Goal: Transaction & Acquisition: Download file/media

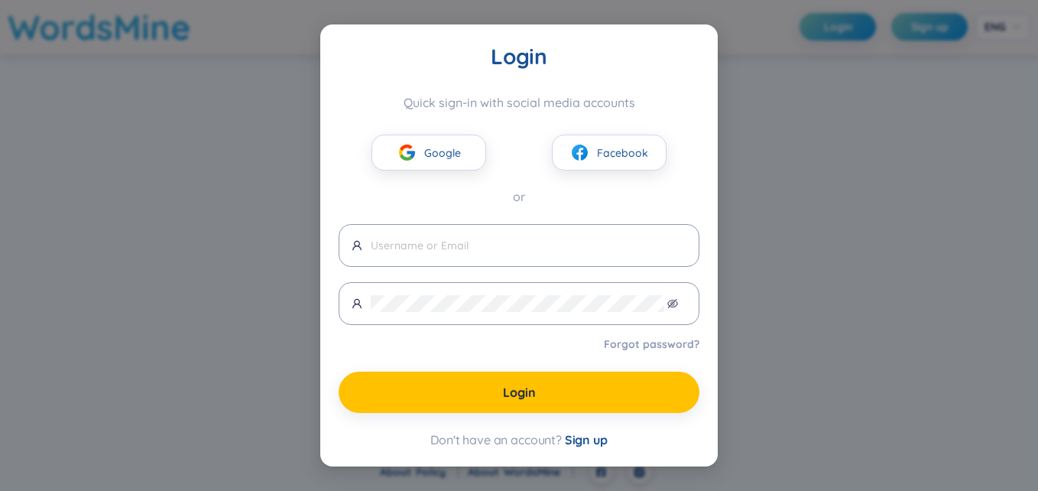
click at [579, 441] on span "Sign up" at bounding box center [586, 439] width 43 height 15
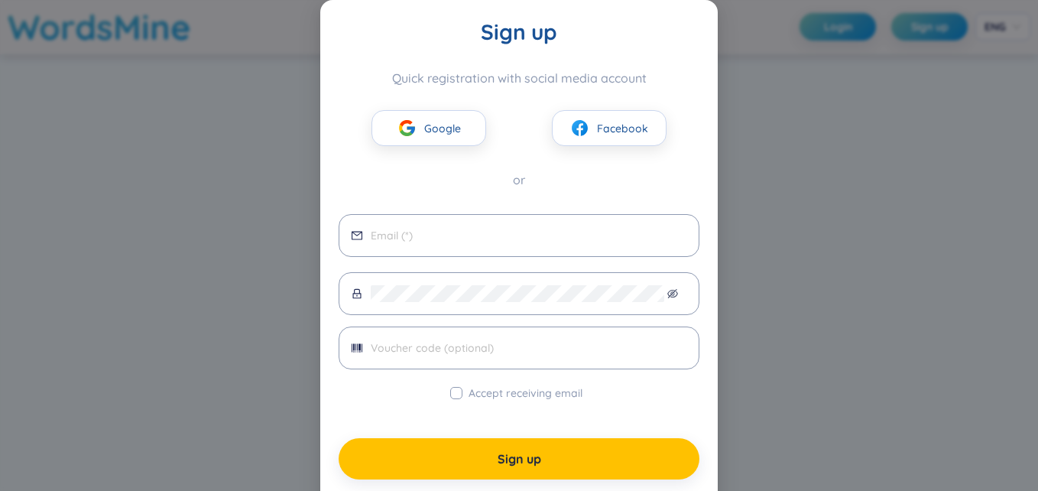
click at [809, 228] on div "Sign up Quick registration with social media account Google Facebook or Accept …" at bounding box center [519, 245] width 1038 height 491
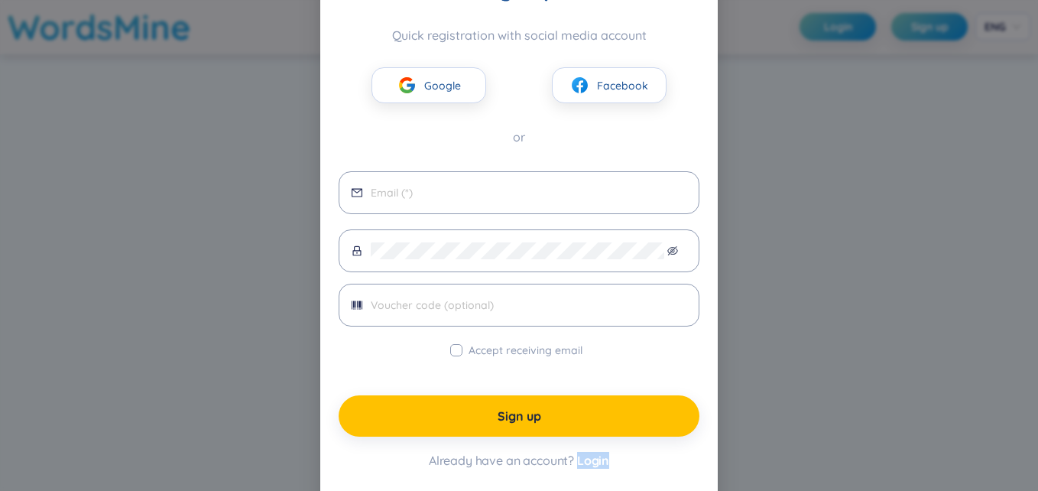
scroll to position [60, 0]
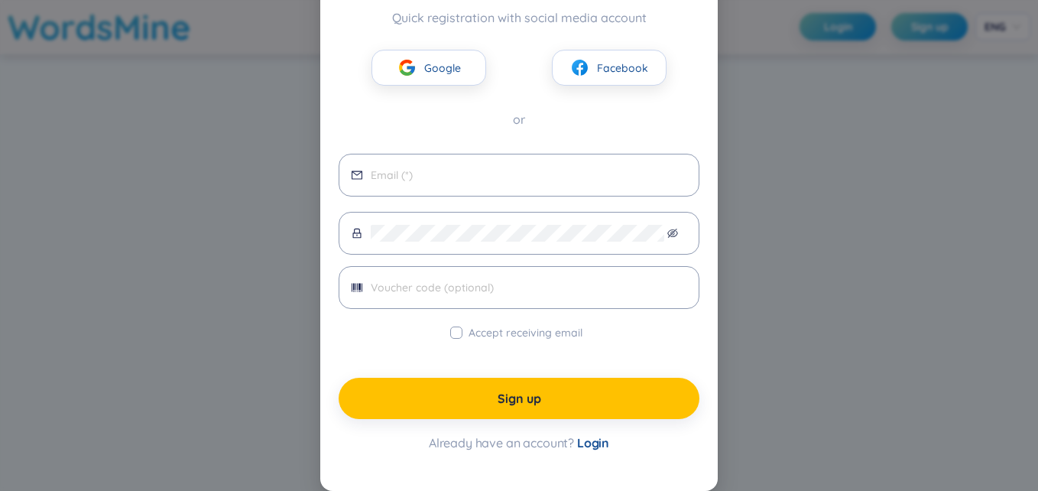
click at [746, 288] on div "Sign up Quick registration with social media account Google Facebook or Accept …" at bounding box center [519, 245] width 1038 height 491
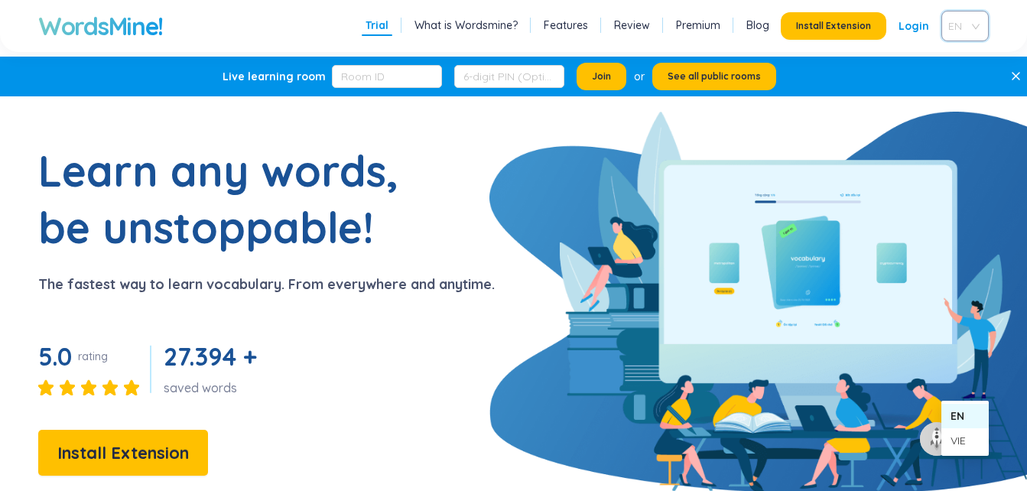
scroll to position [356, 0]
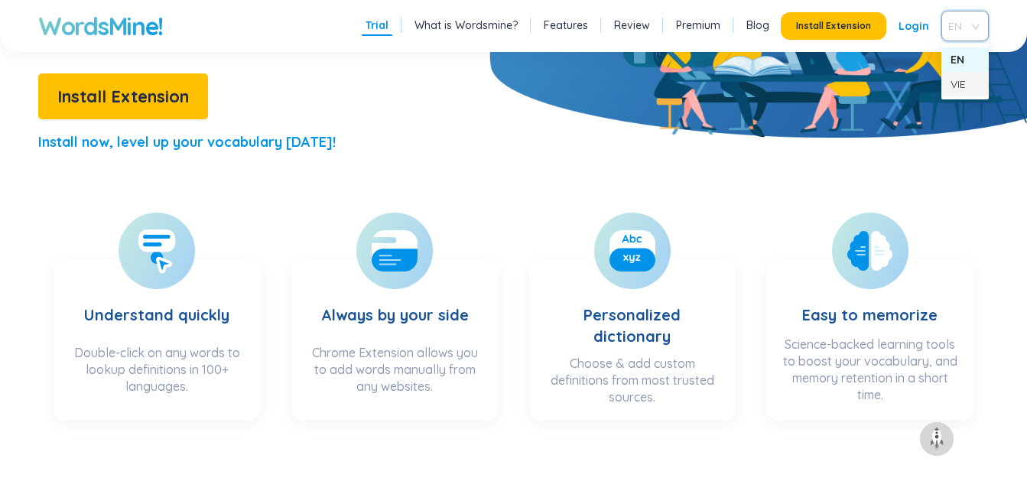
click at [963, 89] on div "VIE" at bounding box center [965, 84] width 29 height 17
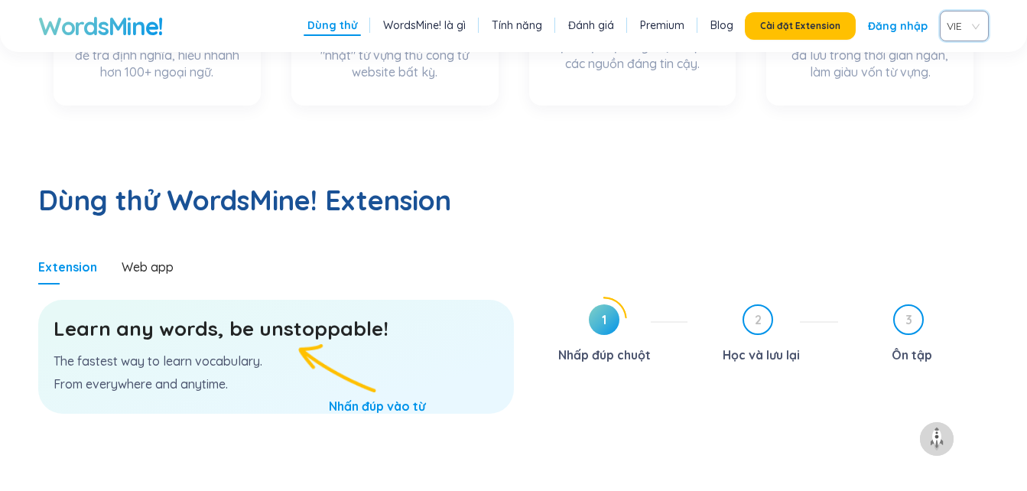
scroll to position [704, 0]
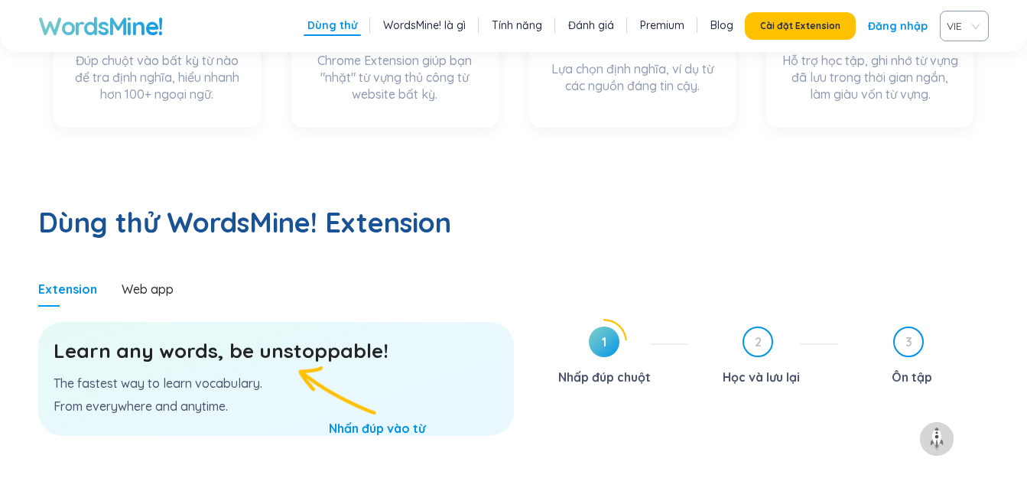
click at [327, 271] on div "Extension Web app" at bounding box center [276, 288] width 476 height 35
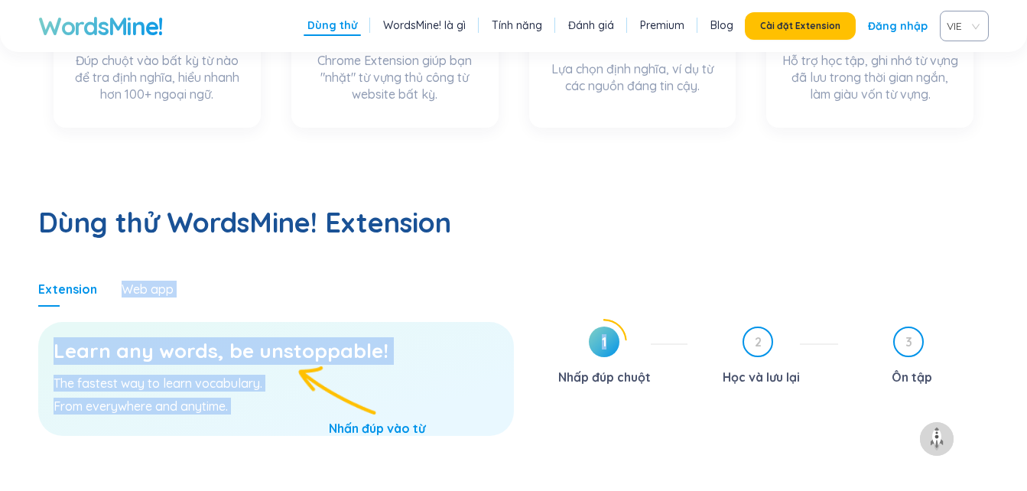
drag, startPoint x: 327, startPoint y: 230, endPoint x: 600, endPoint y: 214, distance: 274.2
click at [600, 214] on section "Dùng thử WordsMine! Extension Extension Web app Learn any words, be unstoppable…" at bounding box center [513, 366] width 1027 height 447
drag, startPoint x: 600, startPoint y: 214, endPoint x: 538, endPoint y: 219, distance: 62.2
click at [538, 271] on div "Extension Web app Learn any words, be unstoppable! The fastest way to learn voc…" at bounding box center [513, 430] width 951 height 318
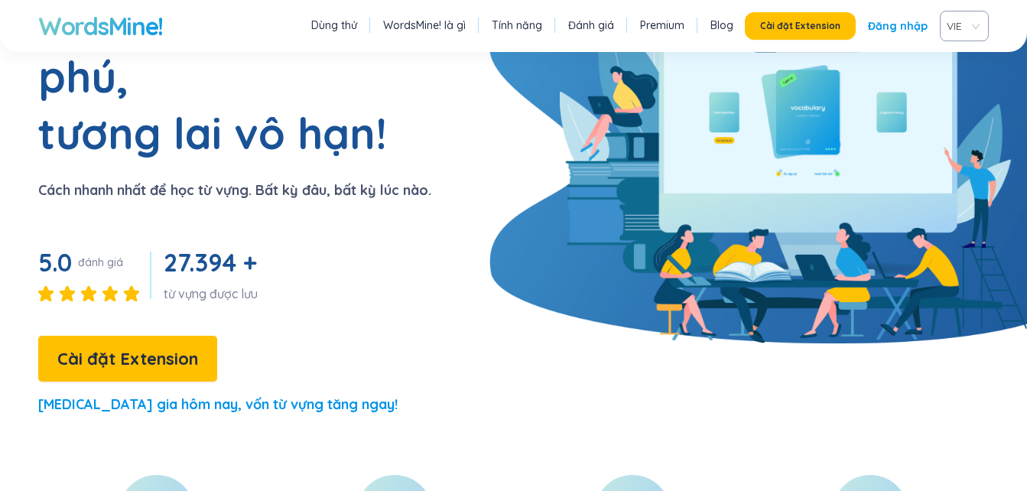
scroll to position [153, 0]
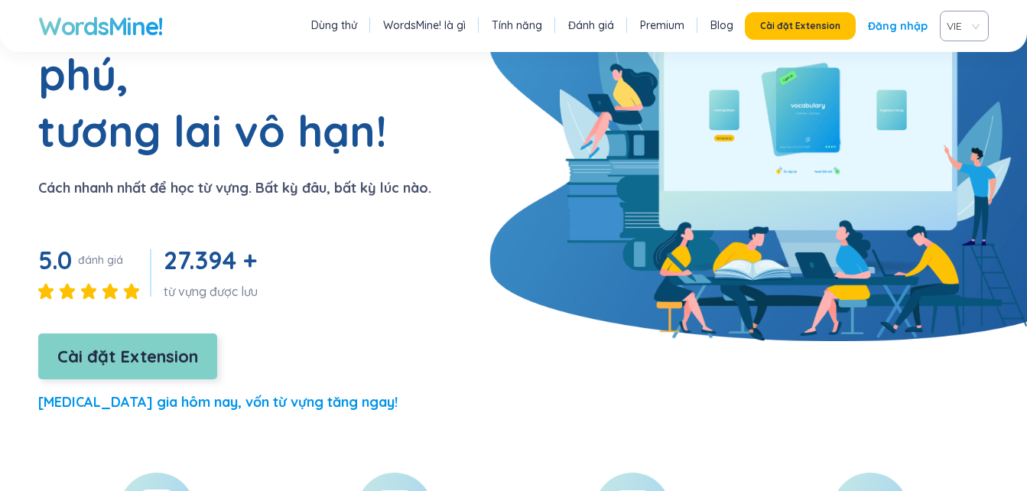
click at [122, 343] on span "Cài đặt Extension" at bounding box center [127, 356] width 141 height 27
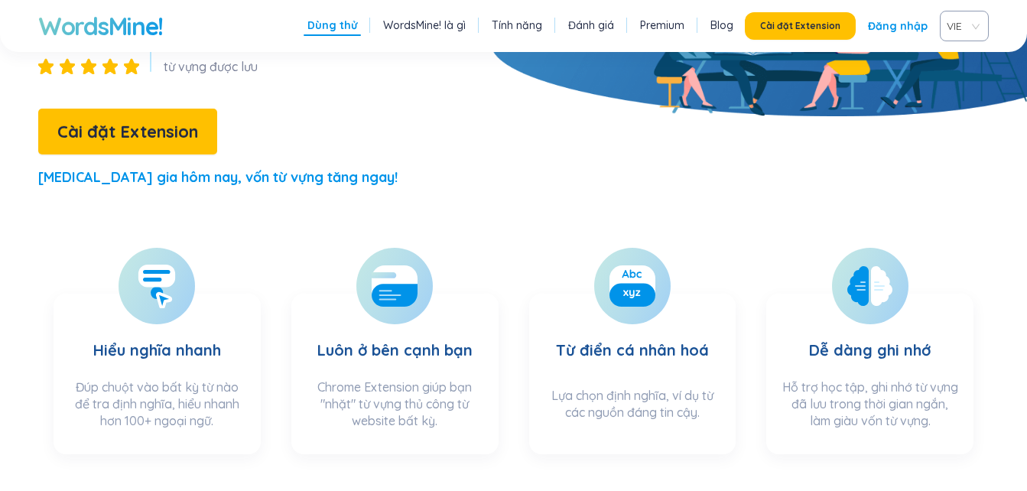
scroll to position [392, 0]
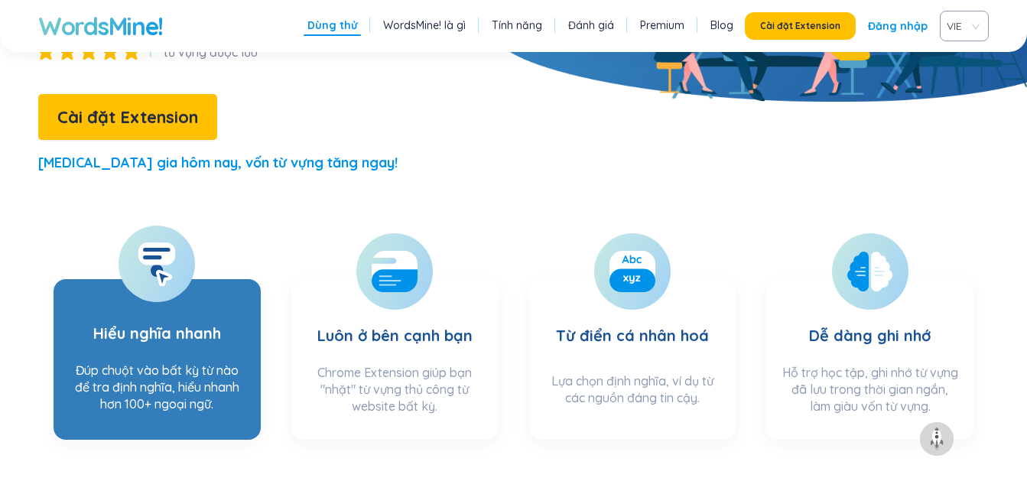
click at [175, 242] on icon at bounding box center [157, 264] width 38 height 44
drag, startPoint x: 175, startPoint y: 216, endPoint x: 226, endPoint y: 264, distance: 69.8
click at [226, 279] on section "Hiểu nghĩa nhanh Đúp chuột vào bất kỳ từ nào để tra định nghĩa, hiểu nhanh hơn …" at bounding box center [157, 359] width 207 height 161
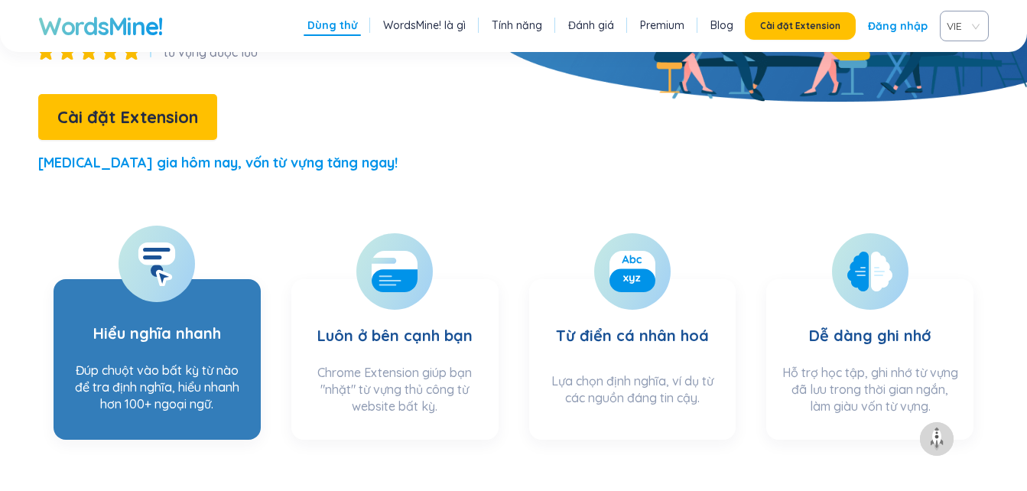
click at [124, 297] on section "Hiểu nghĩa nhanh Đúp chuột vào bất kỳ từ nào để tra định nghĩa, hiểu nhanh hơn …" at bounding box center [157, 359] width 207 height 161
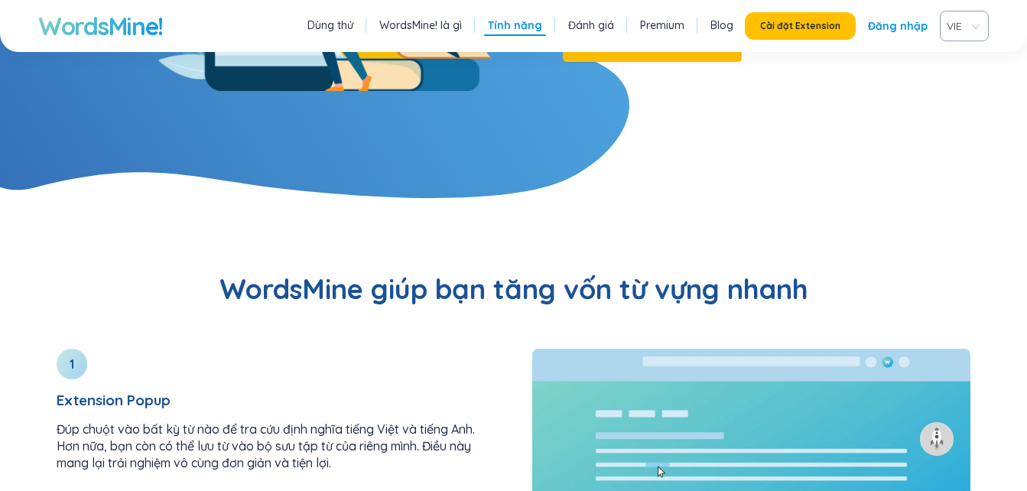
scroll to position [1555, 0]
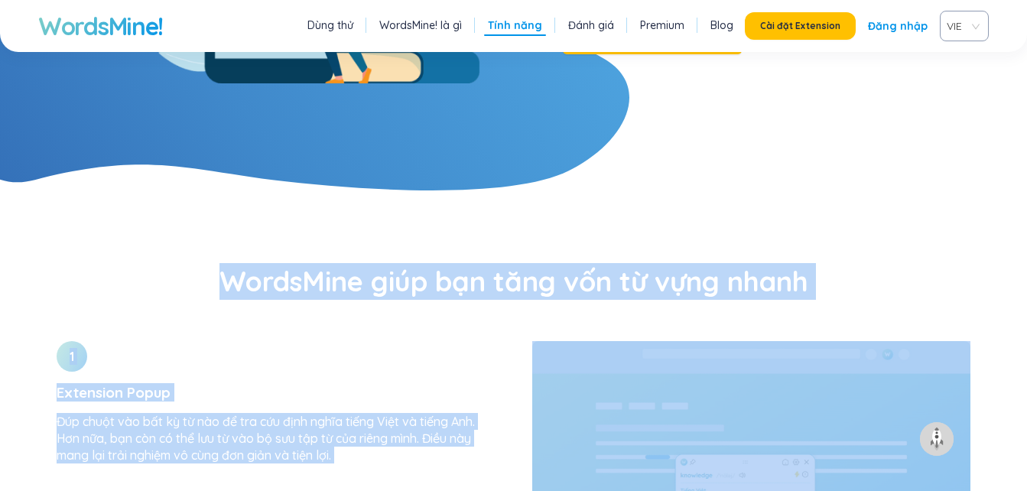
drag, startPoint x: 1005, startPoint y: 244, endPoint x: 932, endPoint y: 213, distance: 78.8
click at [930, 263] on h2 "WordsMine giúp bạn tăng vốn từ vựng nhanh" at bounding box center [513, 281] width 951 height 37
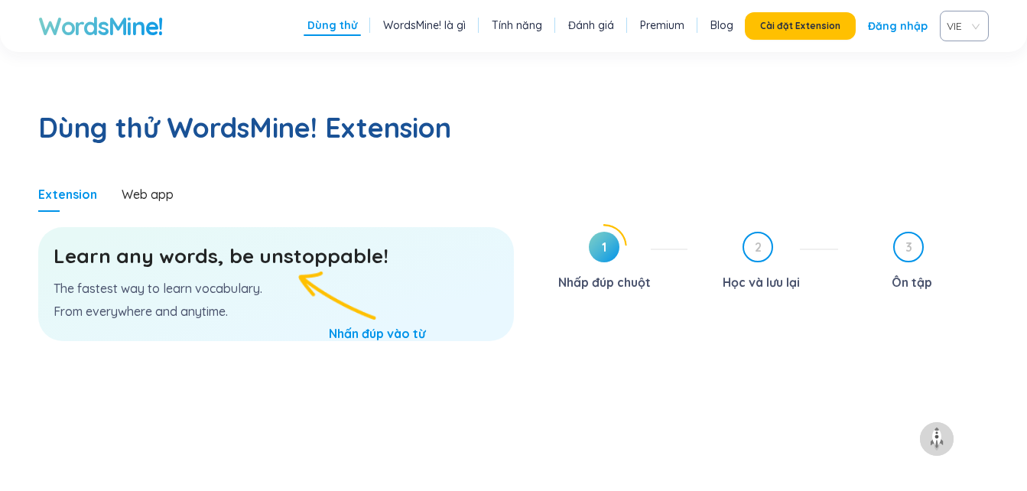
scroll to position [792, 0]
